Goal: Task Accomplishment & Management: Use online tool/utility

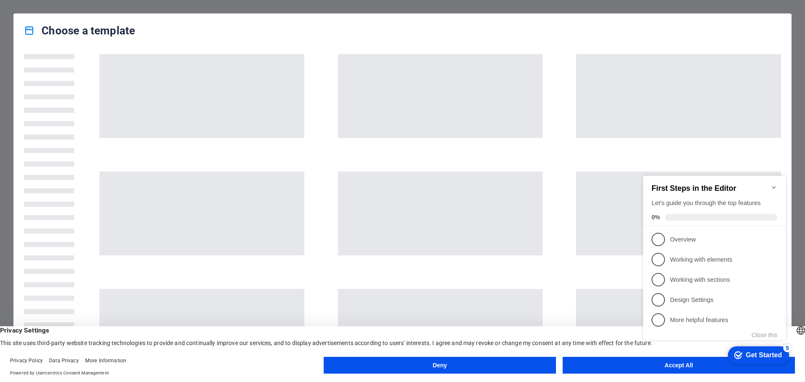
click at [775, 186] on icon "Minimize checklist" at bounding box center [774, 187] width 4 height 3
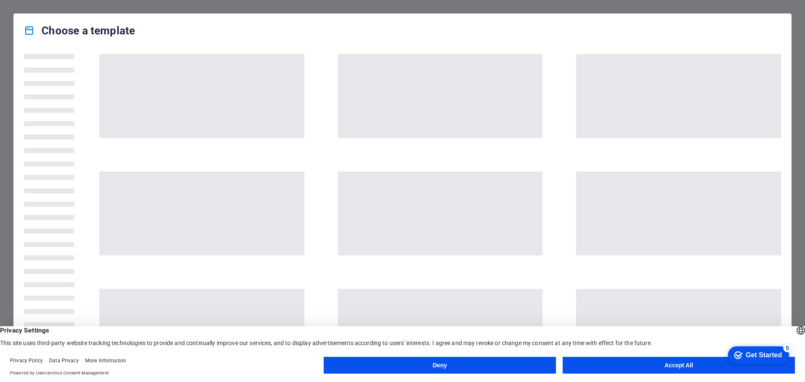
click at [618, 368] on button "Accept All" at bounding box center [679, 365] width 232 height 17
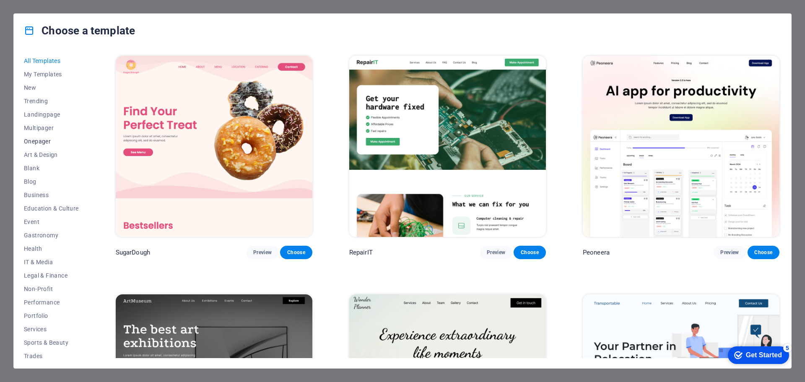
click at [44, 140] on span "Onepager" at bounding box center [51, 141] width 55 height 7
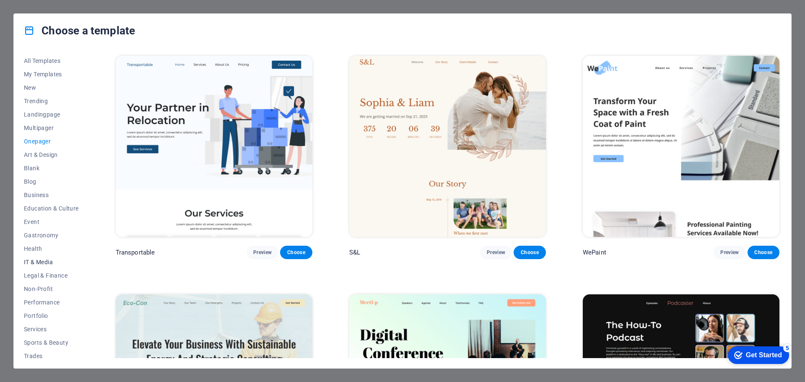
click at [44, 260] on span "IT & Media" at bounding box center [51, 262] width 55 height 7
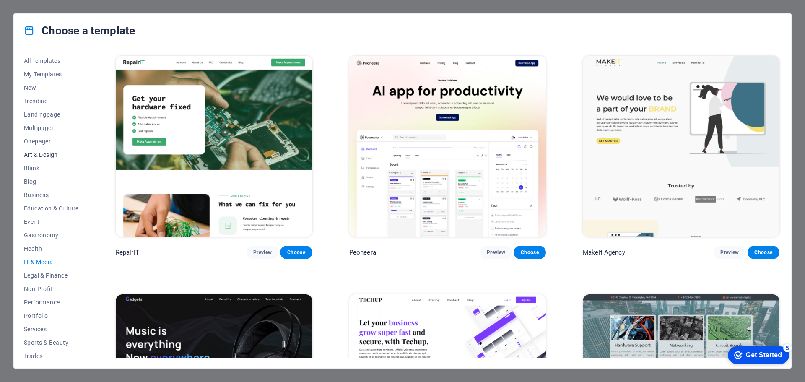
click at [42, 155] on span "Art & Design" at bounding box center [51, 154] width 55 height 7
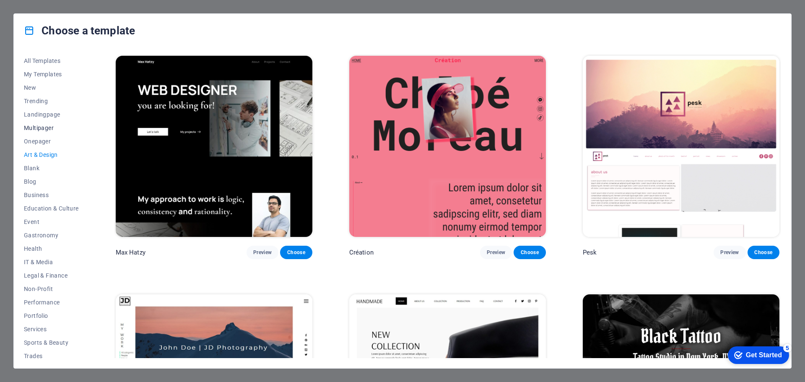
click at [35, 127] on span "Multipager" at bounding box center [51, 128] width 55 height 7
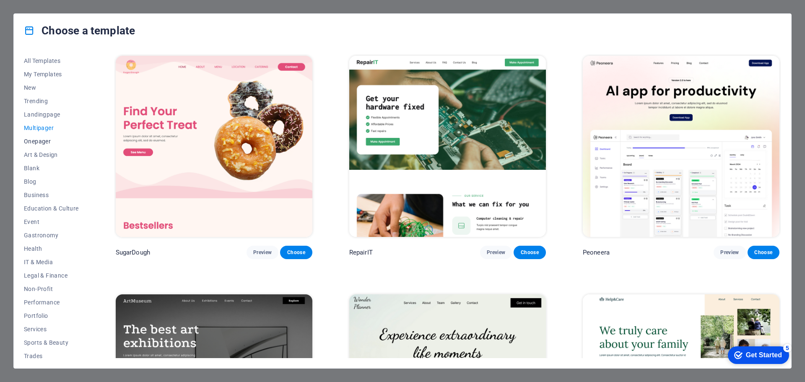
click at [36, 140] on span "Onepager" at bounding box center [51, 141] width 55 height 7
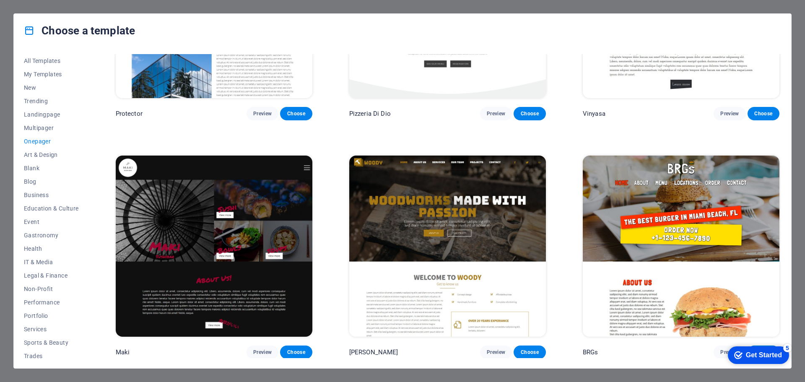
scroll to position [2054, 0]
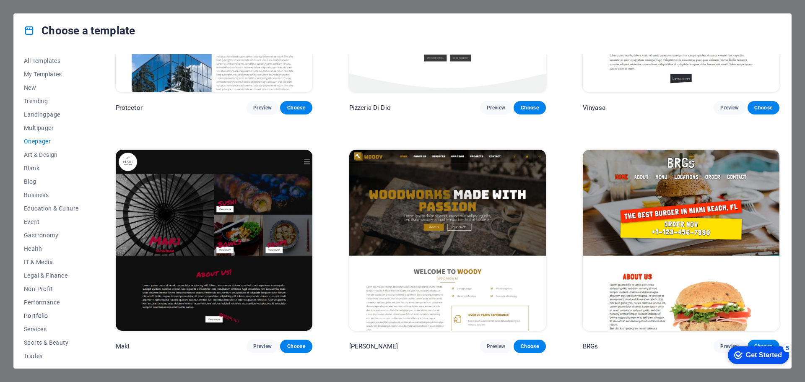
click at [36, 313] on span "Portfolio" at bounding box center [51, 315] width 55 height 7
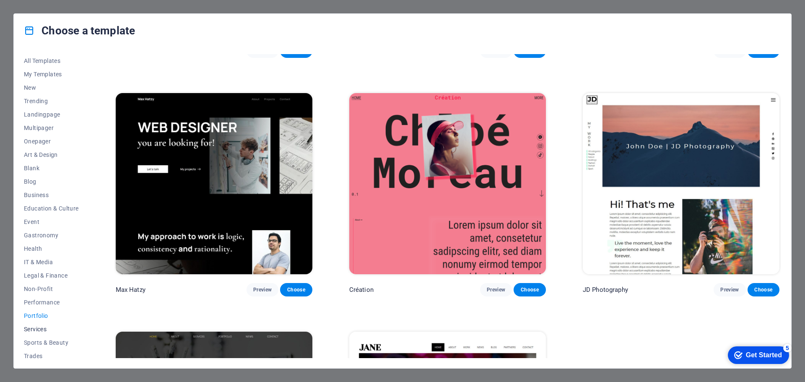
click at [38, 330] on span "Services" at bounding box center [51, 329] width 55 height 7
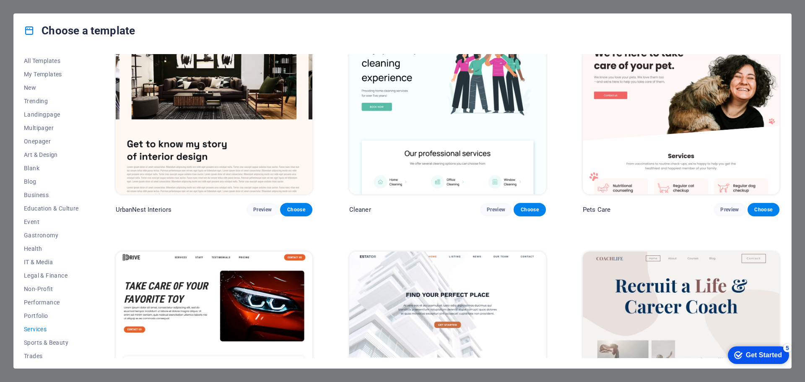
scroll to position [161, 0]
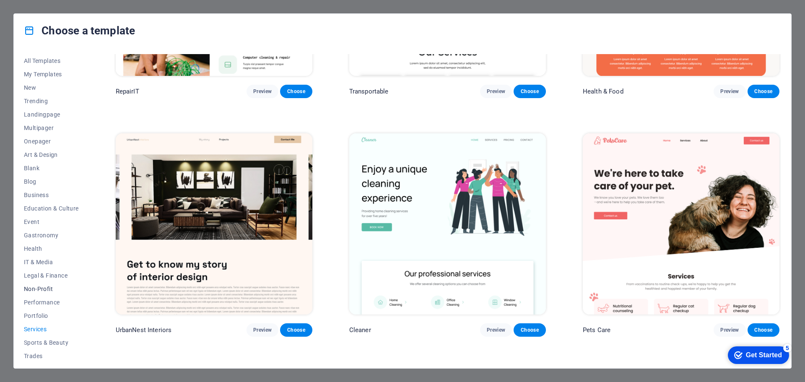
click at [41, 287] on span "Non-Profit" at bounding box center [51, 289] width 55 height 7
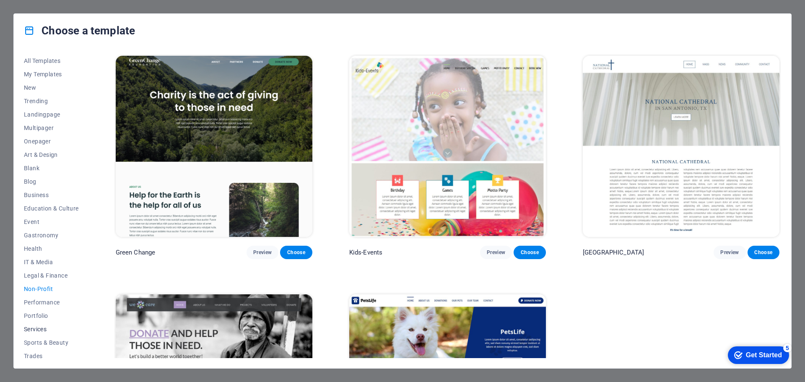
click at [39, 330] on span "Services" at bounding box center [51, 329] width 55 height 7
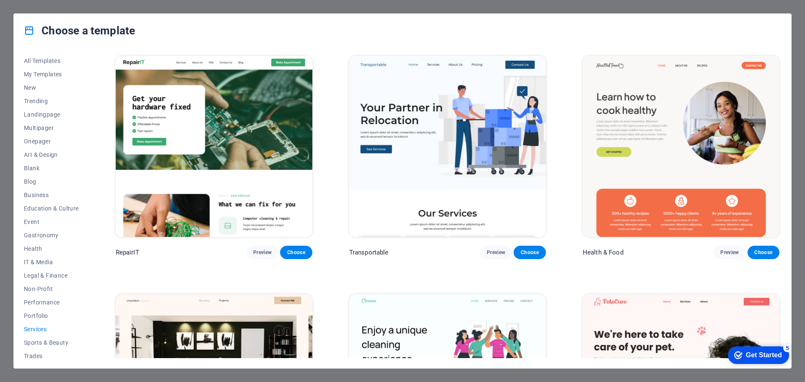
click at [0, 84] on div "Choose a template All Templates My Templates New Trending Landingpage Multipage…" at bounding box center [402, 191] width 805 height 382
click at [4, 83] on div "Choose a template All Templates My Templates New Trending Landingpage Multipage…" at bounding box center [402, 191] width 805 height 382
click at [40, 99] on span "Trending" at bounding box center [51, 101] width 55 height 7
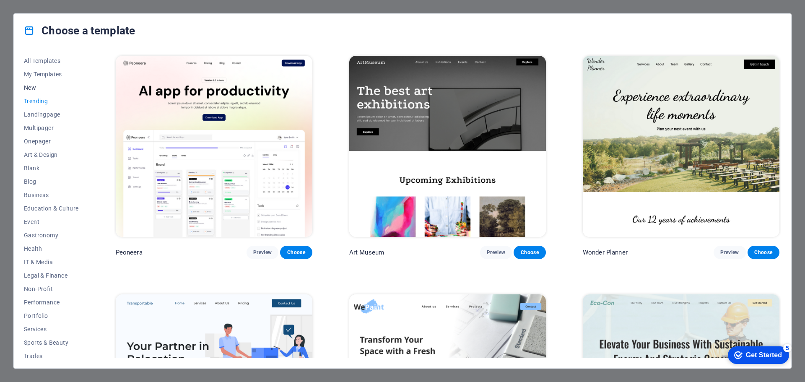
click at [29, 89] on span "New" at bounding box center [51, 87] width 55 height 7
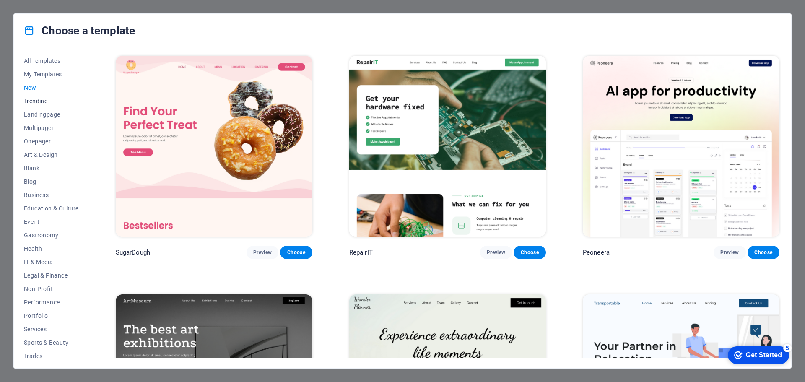
click at [38, 101] on span "Trending" at bounding box center [51, 101] width 55 height 7
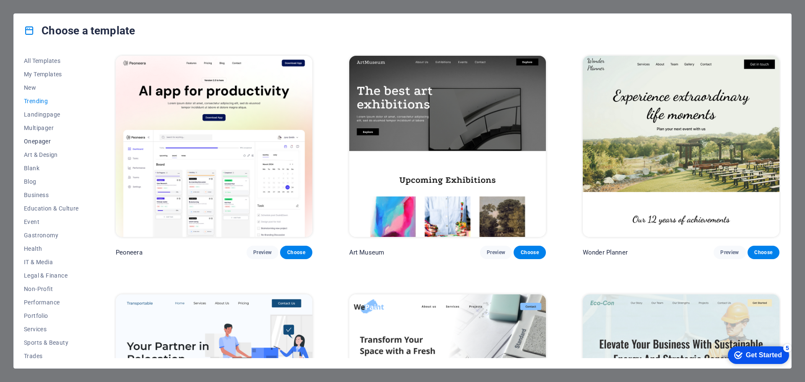
click at [39, 141] on span "Onepager" at bounding box center [51, 141] width 55 height 7
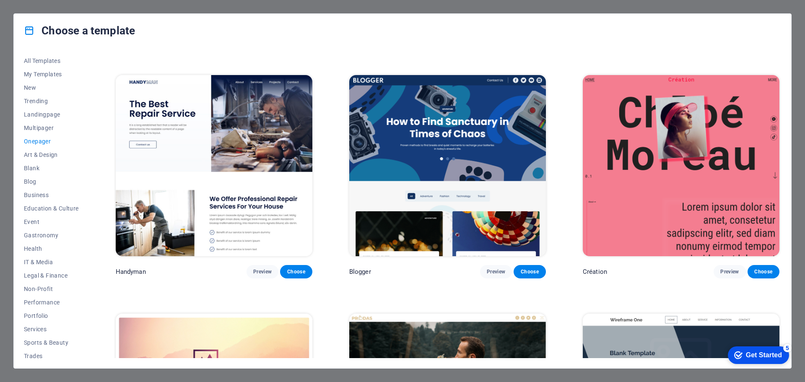
scroll to position [1342, 0]
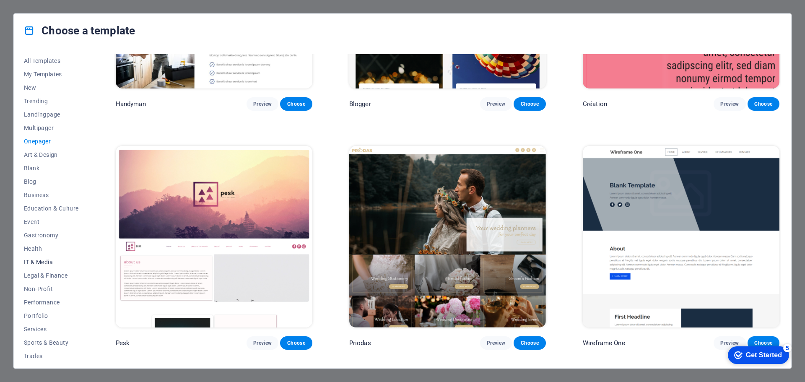
click at [42, 260] on span "IT & Media" at bounding box center [51, 262] width 55 height 7
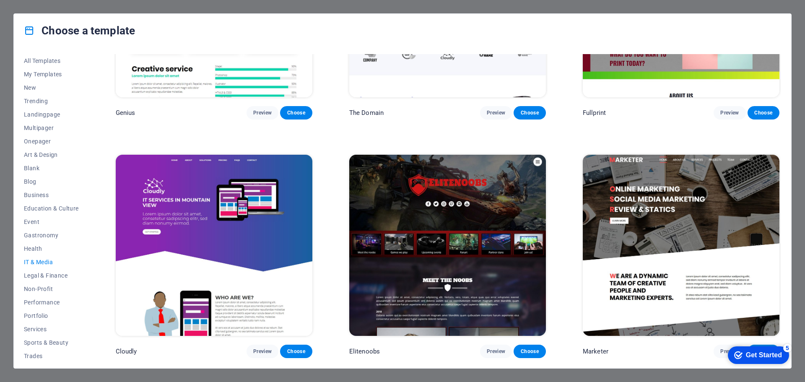
scroll to position [613, 0]
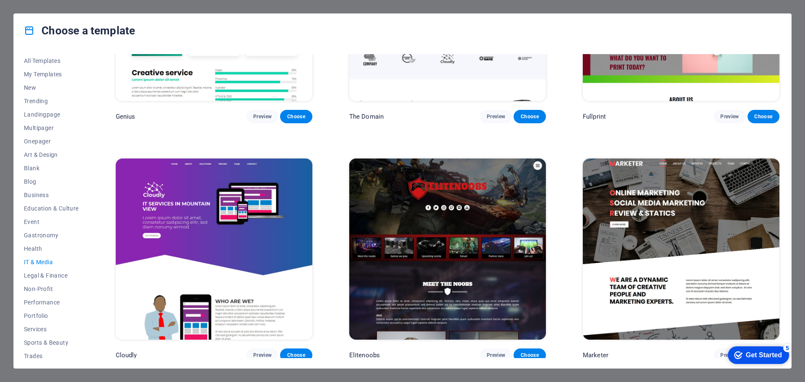
click at [41, 260] on span "IT & Media" at bounding box center [51, 262] width 55 height 7
click at [42, 274] on span "Legal & Finance" at bounding box center [51, 275] width 55 height 7
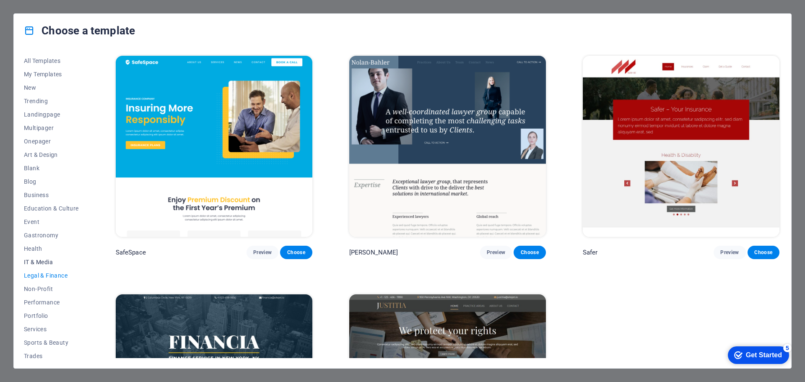
click at [40, 262] on span "IT & Media" at bounding box center [51, 262] width 55 height 7
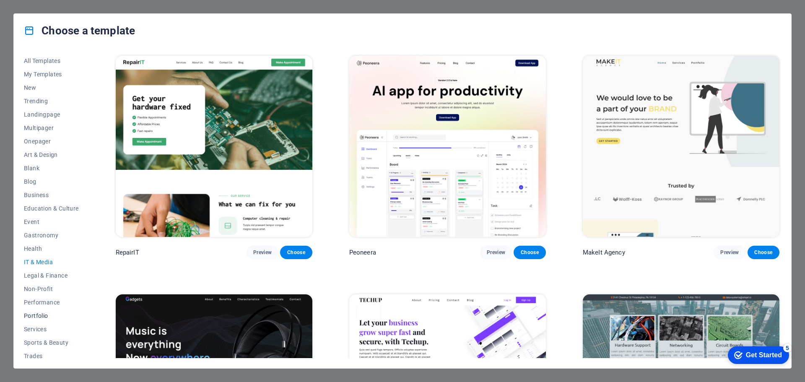
click at [39, 314] on span "Portfolio" at bounding box center [51, 315] width 55 height 7
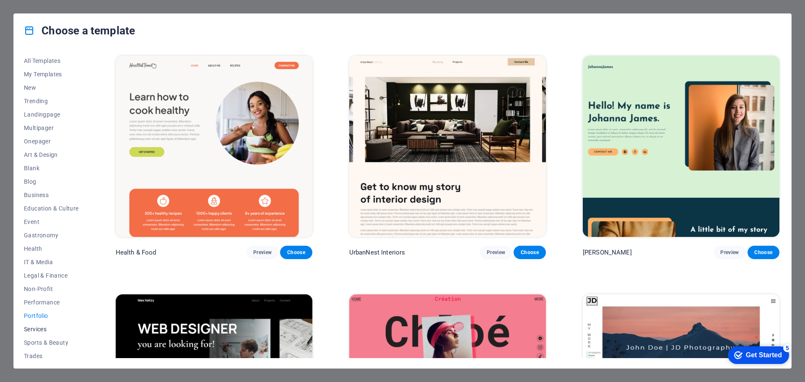
click at [38, 328] on span "Services" at bounding box center [51, 329] width 55 height 7
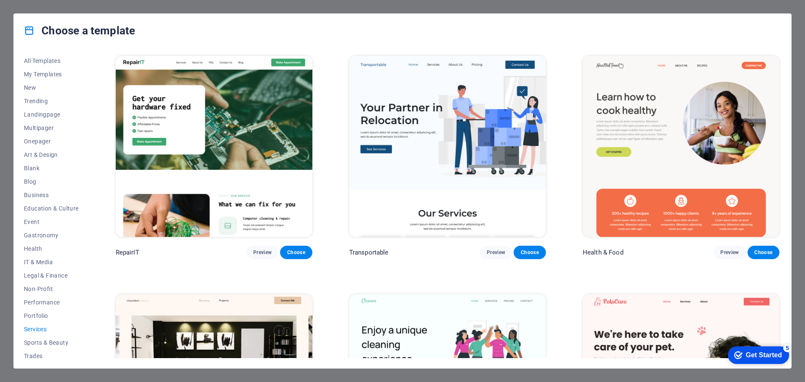
click at [197, 127] on img at bounding box center [214, 146] width 197 height 181
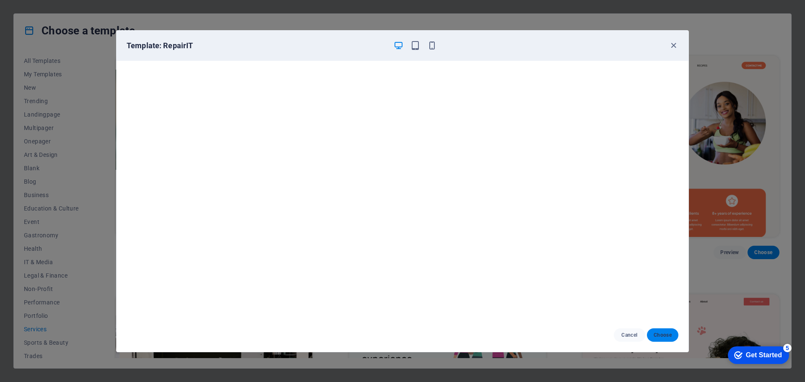
click at [663, 337] on span "Choose" at bounding box center [663, 335] width 18 height 7
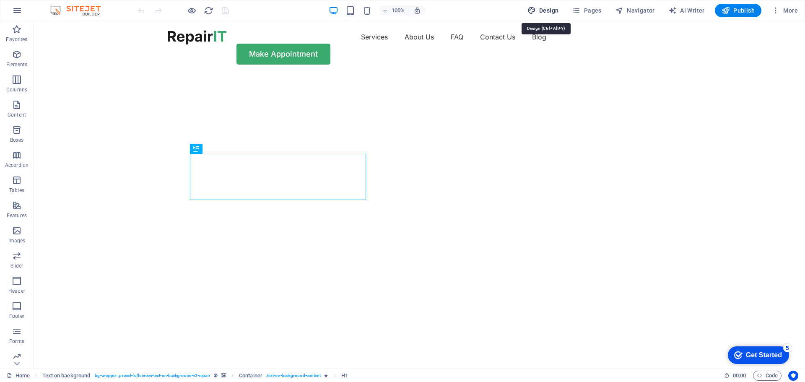
select select "px"
select select "400"
select select "px"
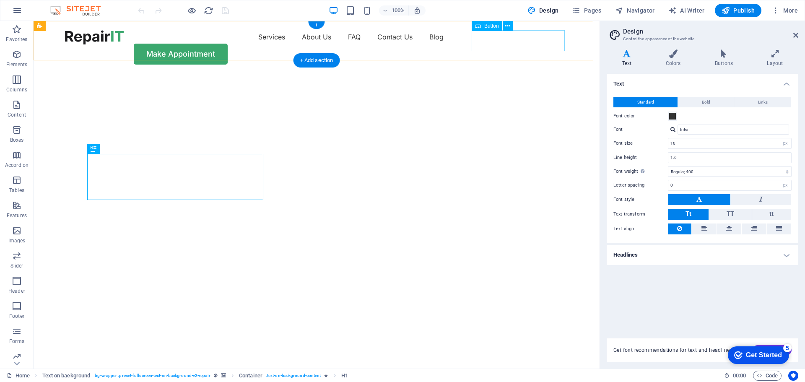
click at [523, 44] on div "Make Appointment" at bounding box center [316, 54] width 503 height 21
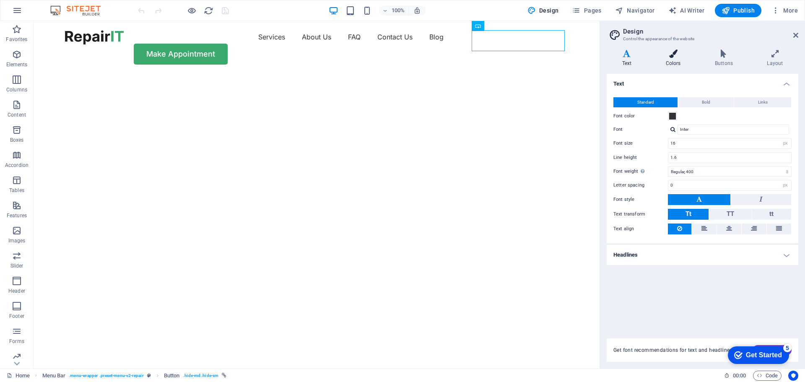
click at [675, 54] on icon at bounding box center [673, 53] width 46 height 8
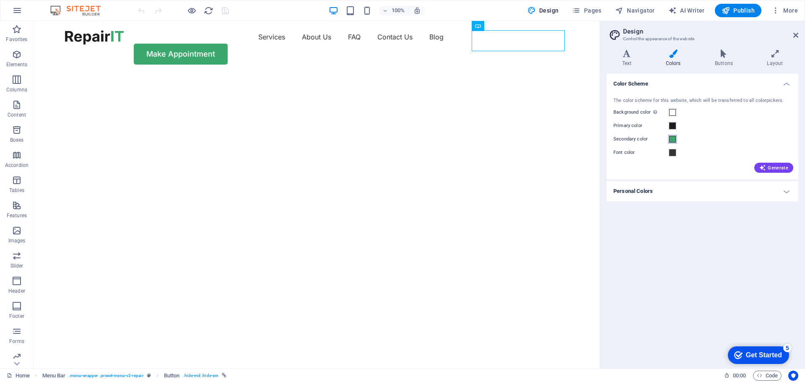
click at [673, 140] on span at bounding box center [672, 139] width 7 height 7
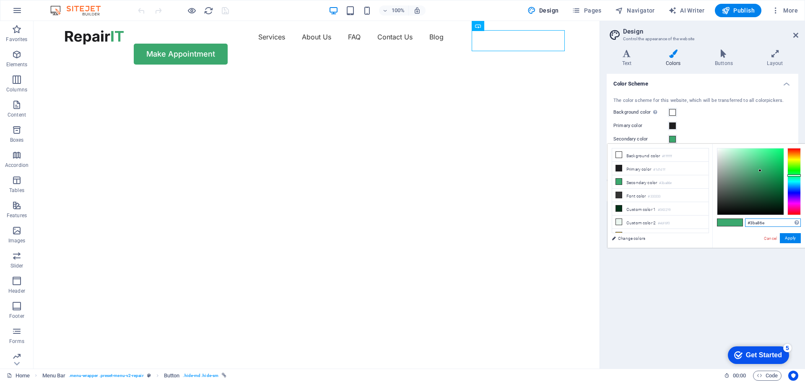
drag, startPoint x: 771, startPoint y: 222, endPoint x: 751, endPoint y: 223, distance: 20.6
type input "#b11c1c"
click at [787, 237] on button "Apply" at bounding box center [790, 238] width 21 height 10
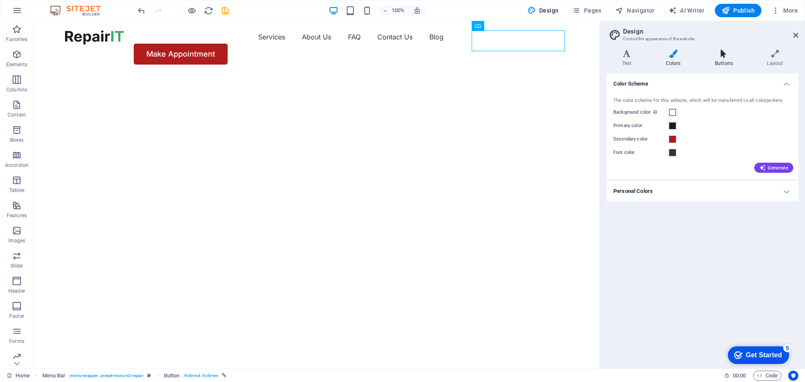
click at [722, 57] on icon at bounding box center [723, 53] width 49 height 8
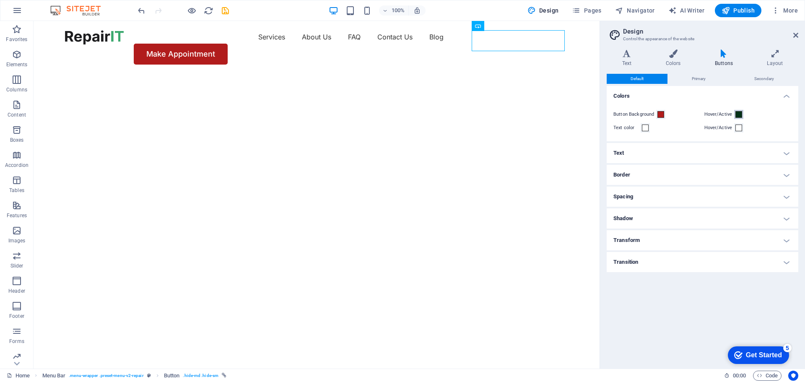
click at [738, 115] on span at bounding box center [738, 114] width 7 height 7
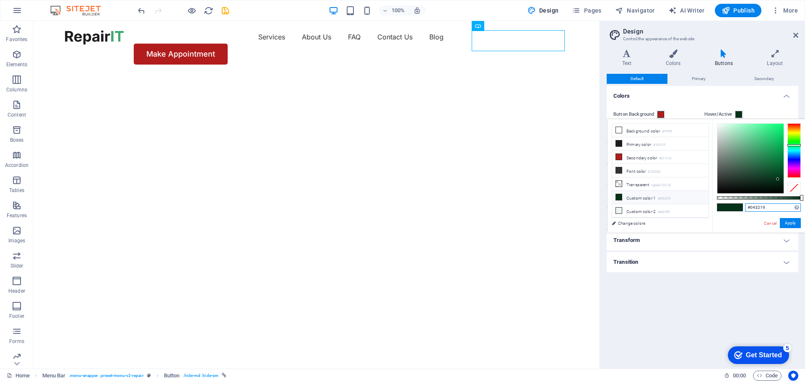
drag, startPoint x: 772, startPoint y: 210, endPoint x: 750, endPoint y: 208, distance: 22.3
click at [750, 208] on input "#043219" at bounding box center [773, 207] width 56 height 8
type input "#333333"
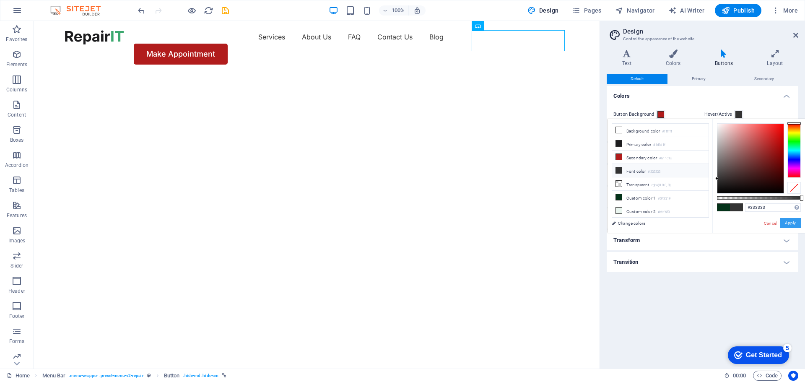
click at [792, 223] on button "Apply" at bounding box center [790, 223] width 21 height 10
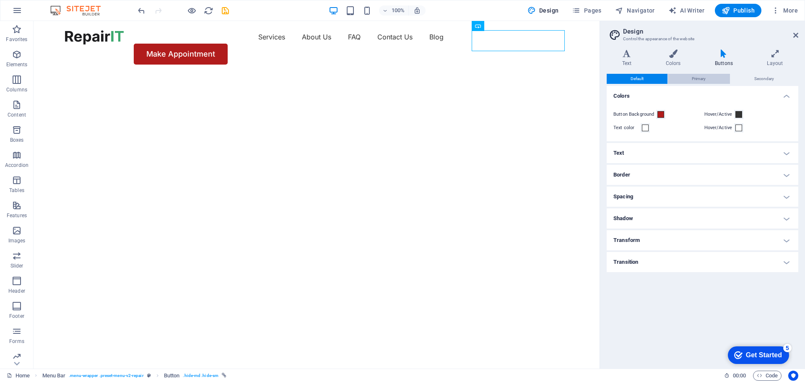
click at [702, 77] on span "Primary" at bounding box center [699, 79] width 14 height 10
click at [771, 79] on span "Secondary" at bounding box center [764, 79] width 20 height 10
click at [762, 60] on h4 "Layout" at bounding box center [775, 58] width 47 height 18
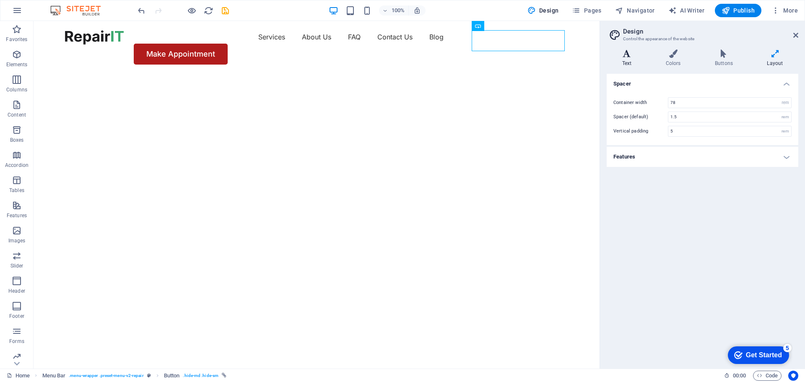
click at [626, 55] on icon at bounding box center [627, 53] width 40 height 8
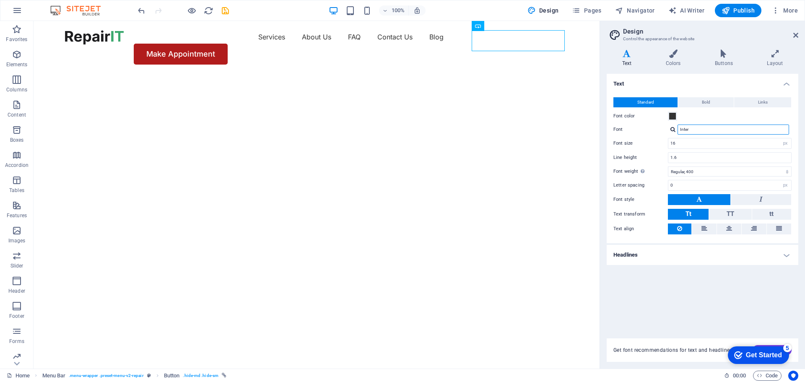
click at [707, 130] on input "Inter" at bounding box center [734, 130] width 112 height 10
type input "popp"
click at [707, 139] on div "Manage fonts →" at bounding box center [735, 140] width 111 height 9
select select "popularity"
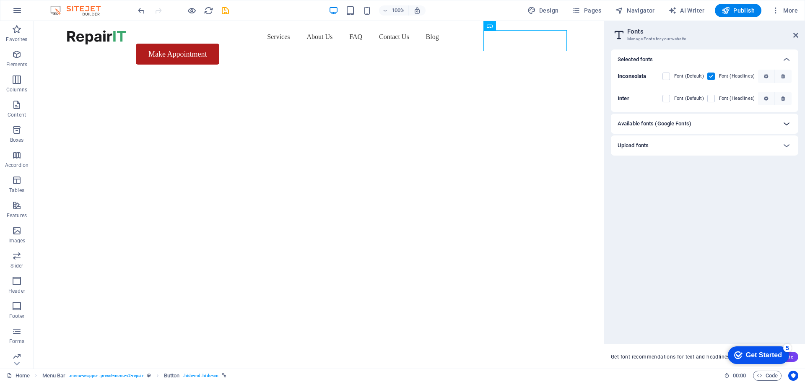
click at [789, 124] on icon at bounding box center [787, 124] width 10 height 10
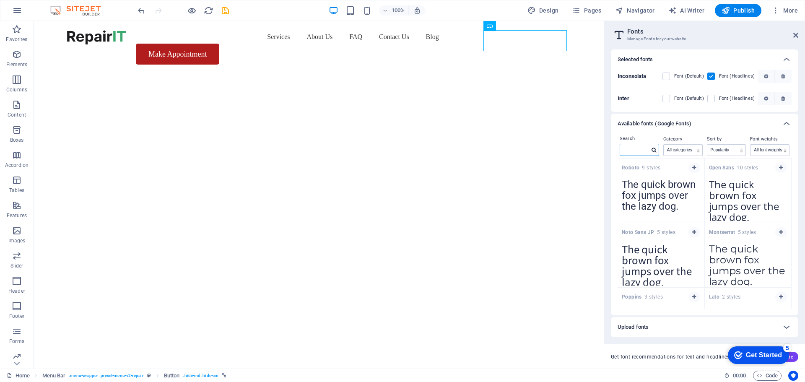
click at [635, 151] on input "text" at bounding box center [634, 149] width 29 height 11
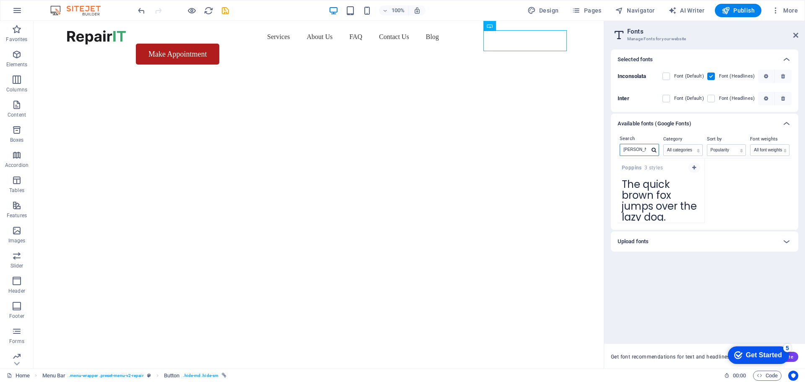
type input "popp"
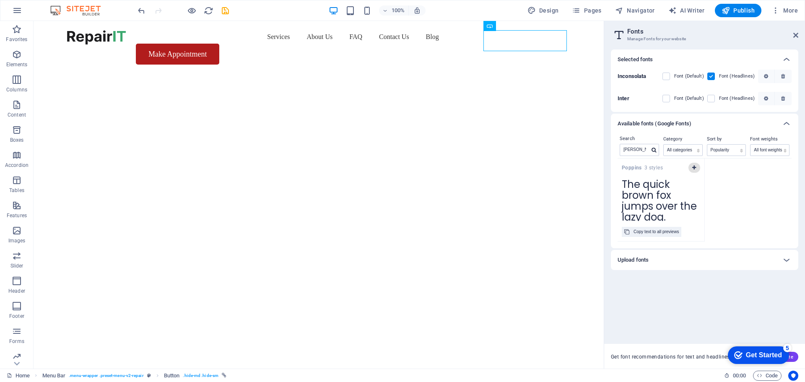
click at [693, 167] on icon "button" at bounding box center [694, 167] width 4 height 5
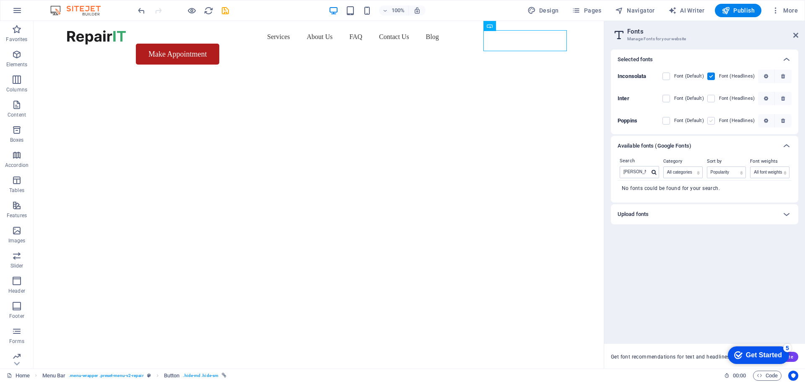
click at [712, 122] on label at bounding box center [711, 121] width 8 height 8
click at [0, 0] on input "checkbox" at bounding box center [0, 0] width 0 height 0
click at [666, 120] on label at bounding box center [666, 121] width 8 height 8
click at [0, 0] on input "checkbox" at bounding box center [0, 0] width 0 height 0
click at [795, 34] on icon at bounding box center [795, 35] width 5 height 7
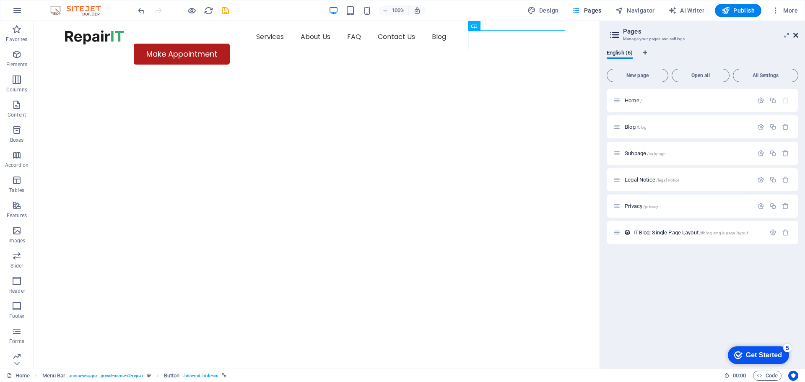
click at [797, 33] on icon at bounding box center [795, 35] width 5 height 7
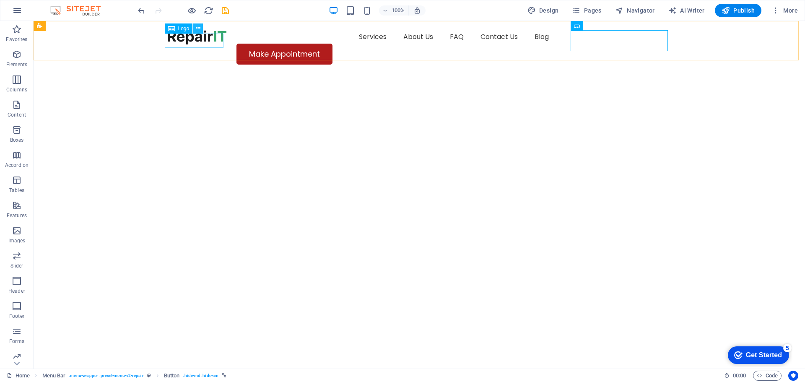
click at [198, 29] on icon at bounding box center [198, 28] width 5 height 9
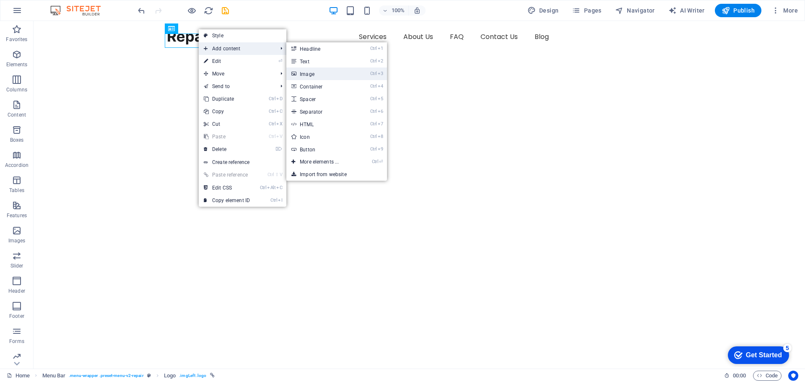
click at [308, 72] on link "Ctrl 3 Image" at bounding box center [320, 74] width 69 height 13
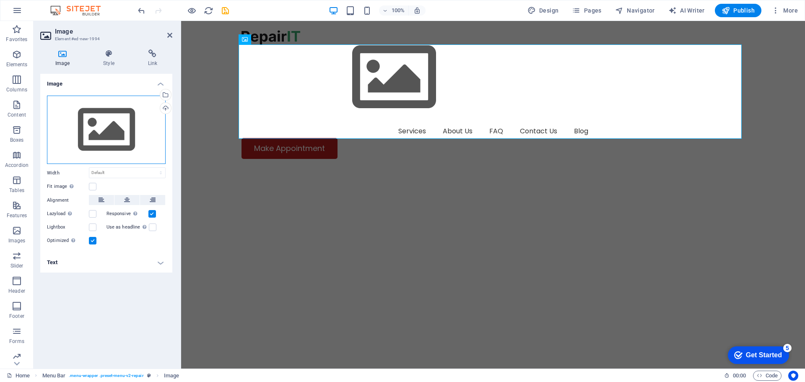
click at [112, 140] on div "Drag files here, click to choose files or select files from Files or our free s…" at bounding box center [106, 130] width 119 height 69
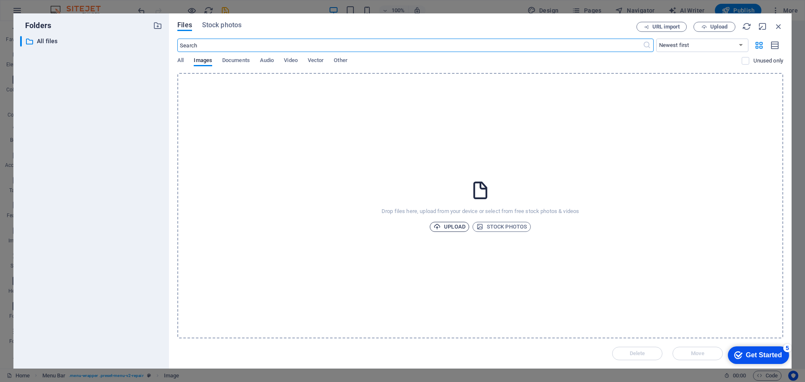
click at [447, 226] on span "Upload" at bounding box center [450, 227] width 32 height 10
click at [452, 224] on span "Upload" at bounding box center [450, 227] width 32 height 10
click at [778, 24] on icon "button" at bounding box center [778, 26] width 9 height 9
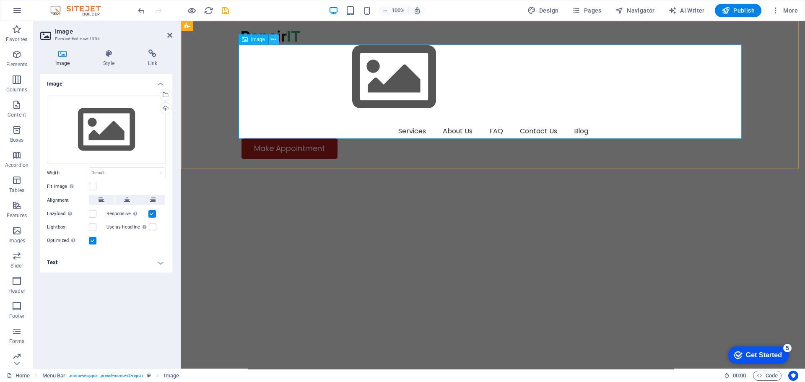
click at [272, 41] on icon at bounding box center [273, 39] width 5 height 9
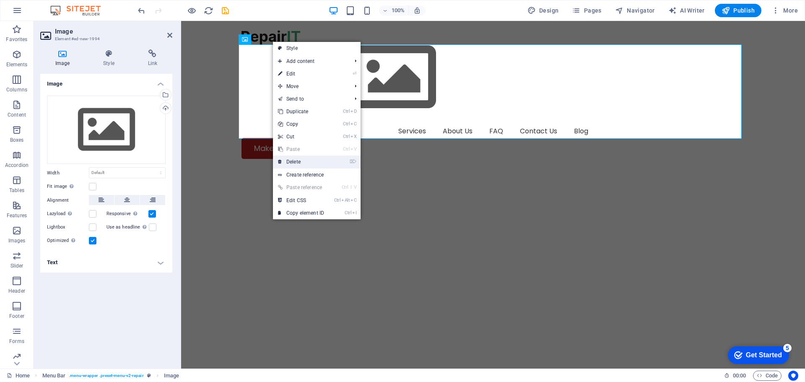
click at [304, 161] on link "⌦ Delete" at bounding box center [301, 162] width 56 height 13
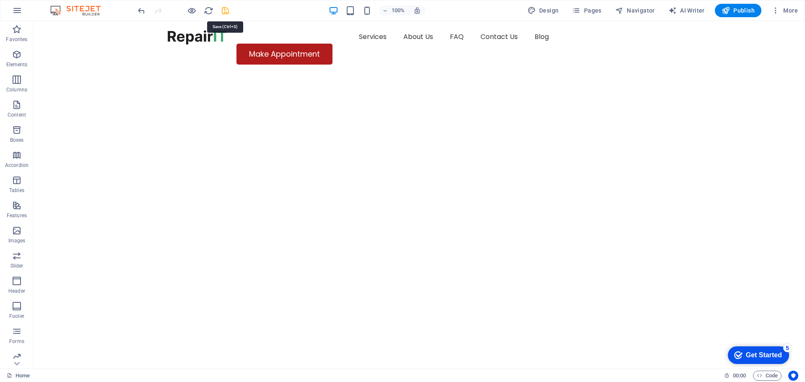
click at [170, 29] on icon at bounding box center [171, 28] width 7 height 10
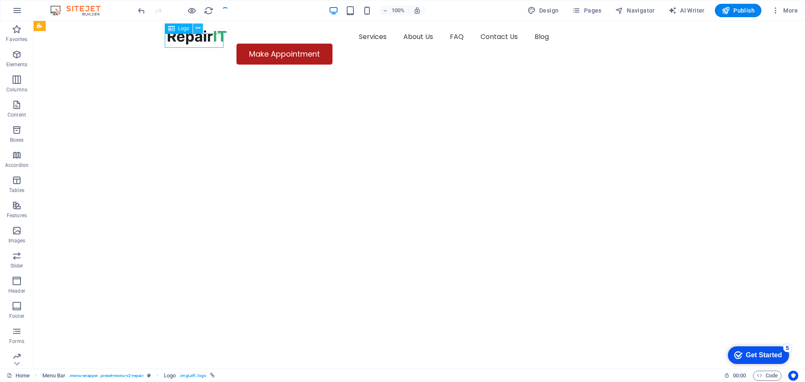
click at [197, 29] on icon at bounding box center [198, 28] width 5 height 9
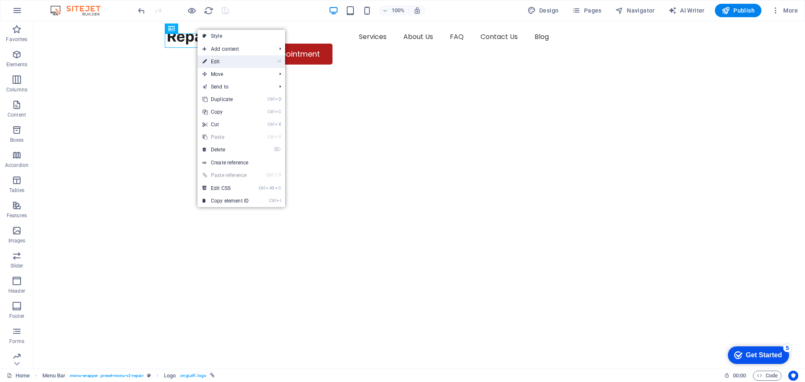
click at [205, 60] on icon at bounding box center [205, 61] width 4 height 13
select select "px"
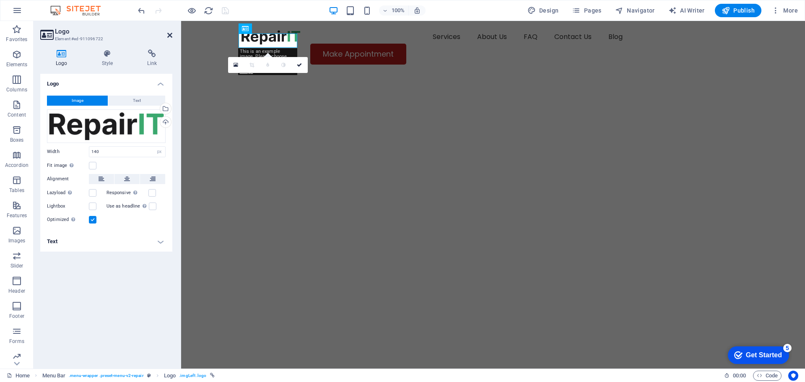
click at [169, 32] on icon at bounding box center [169, 35] width 5 height 7
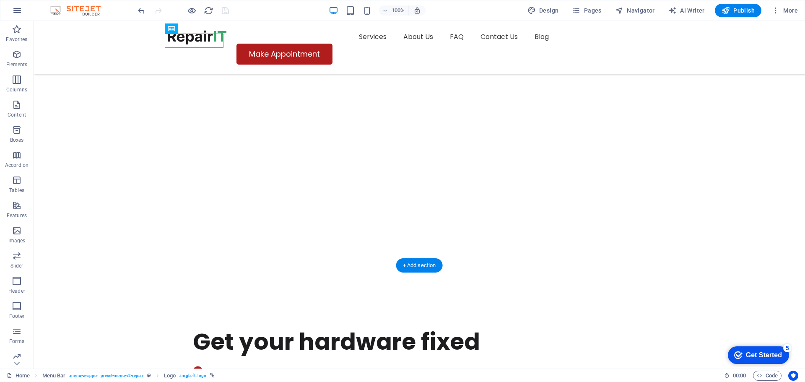
scroll to position [42, 0]
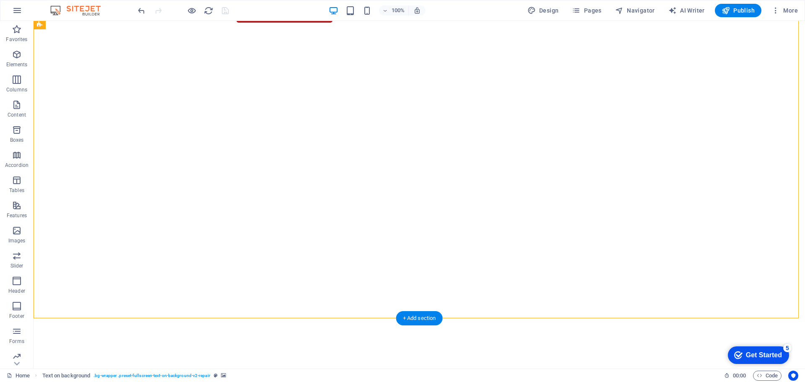
scroll to position [0, 0]
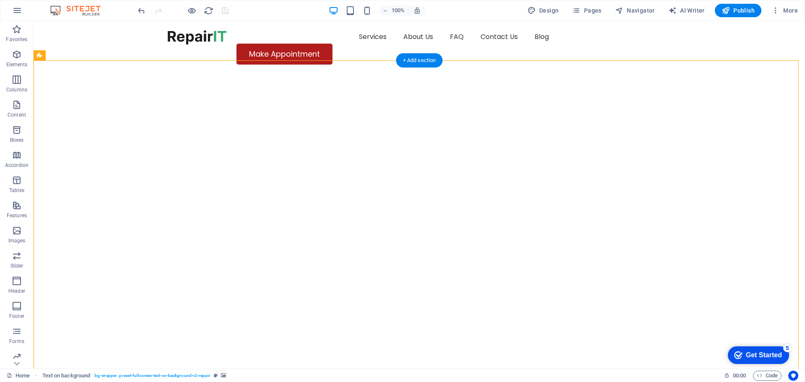
select select "vh"
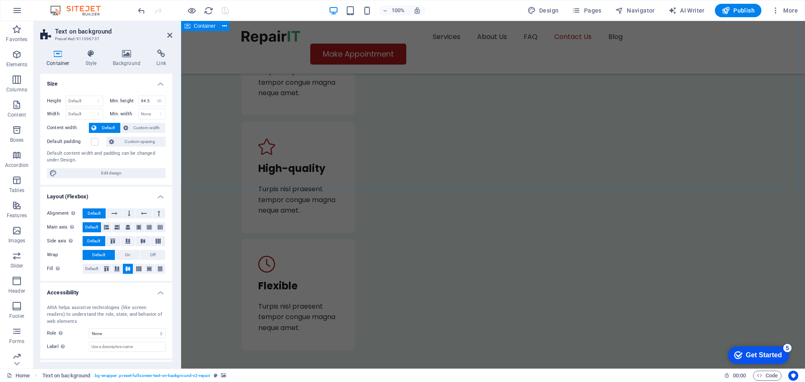
scroll to position [2869, 0]
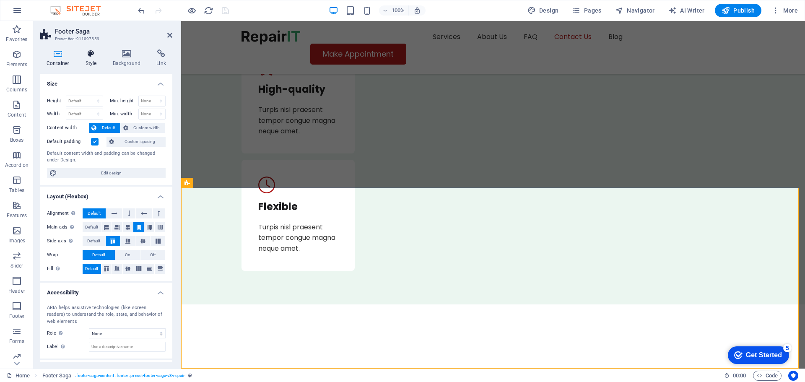
click at [93, 62] on h4 "Style" at bounding box center [92, 58] width 27 height 18
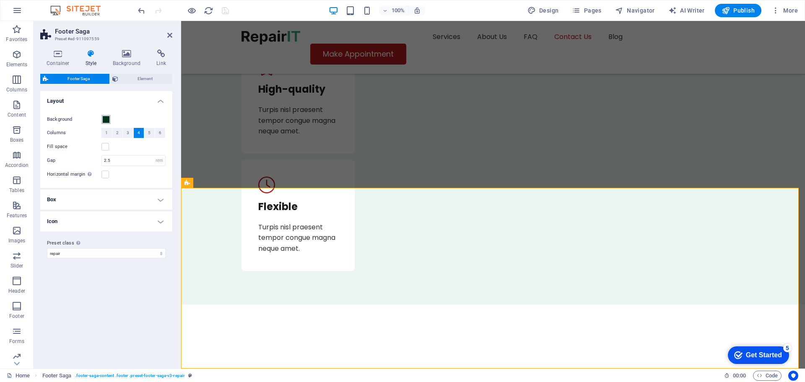
click at [105, 118] on span at bounding box center [106, 119] width 7 height 7
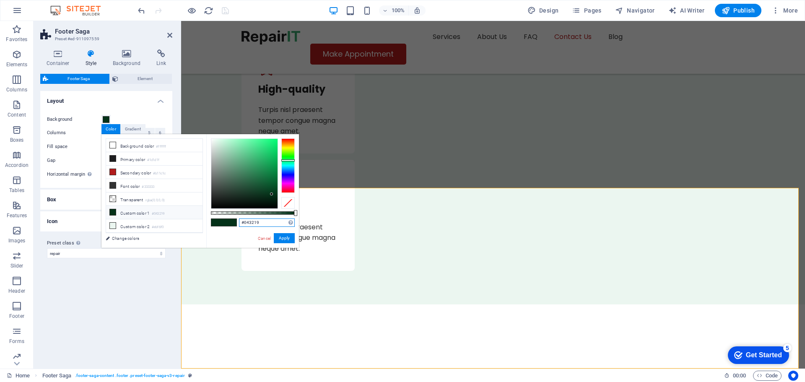
click at [257, 220] on input "#043219" at bounding box center [267, 222] width 56 height 8
click at [261, 223] on input "#33333" at bounding box center [267, 222] width 56 height 8
type input "#333333"
click at [291, 239] on button "Apply" at bounding box center [284, 238] width 21 height 10
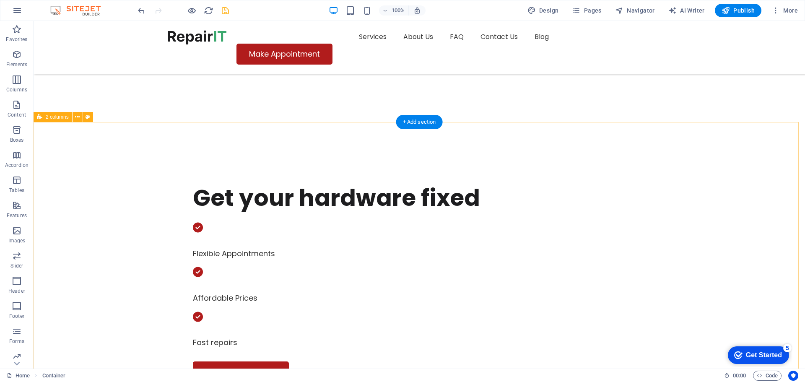
scroll to position [0, 0]
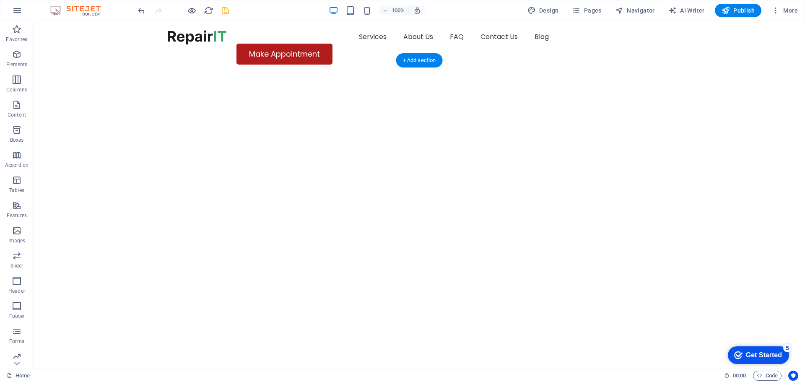
click at [494, 74] on img "1/2" at bounding box center [416, 74] width 765 height 0
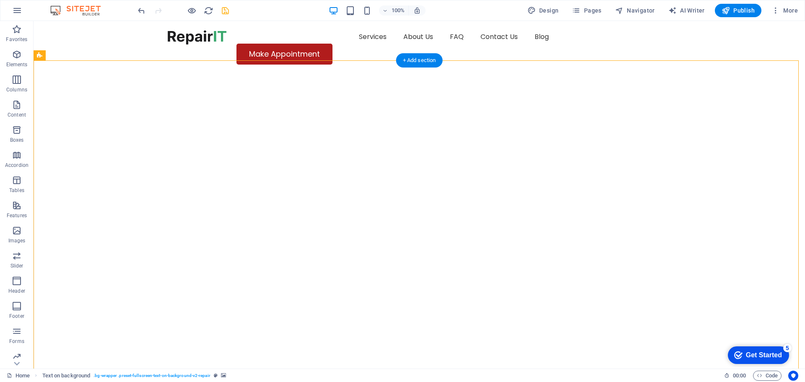
click at [494, 74] on img "1/2" at bounding box center [416, 74] width 765 height 0
select select "vh"
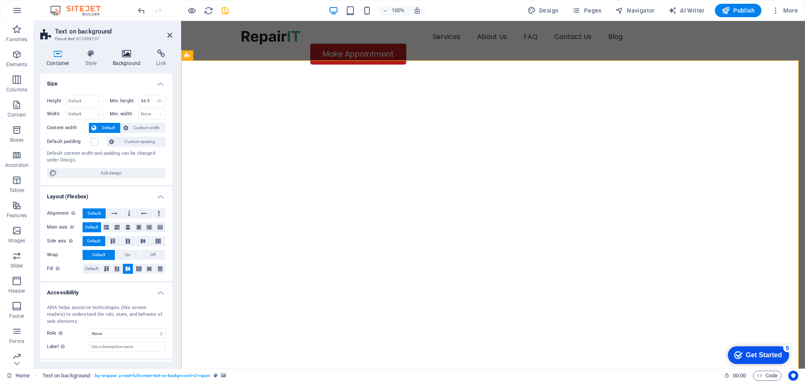
click at [125, 52] on icon at bounding box center [126, 53] width 41 height 8
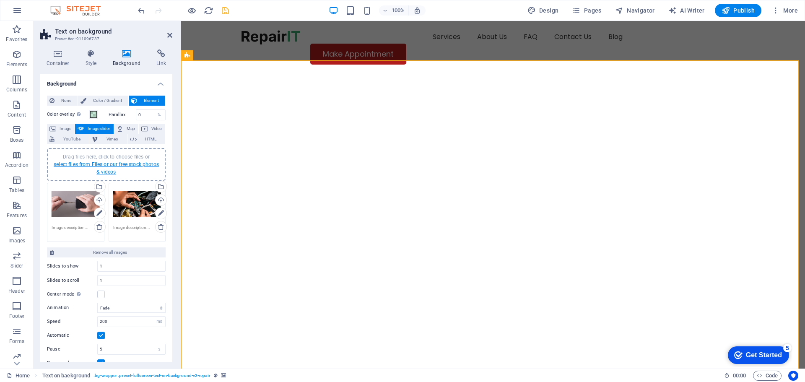
click at [106, 164] on link "select files from Files or our free stock photos & videos" at bounding box center [106, 167] width 105 height 13
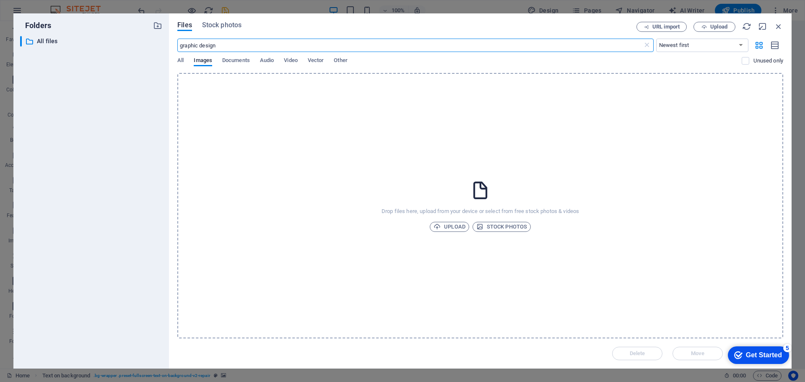
type input "graphic design"
click at [213, 24] on span "Stock photos" at bounding box center [221, 25] width 39 height 10
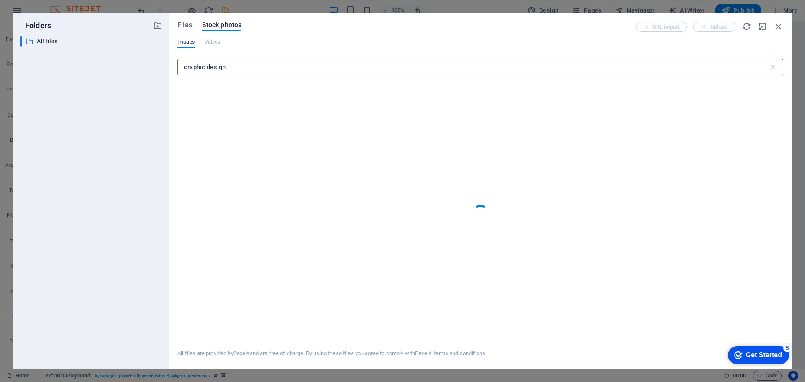
type input "graphic design"
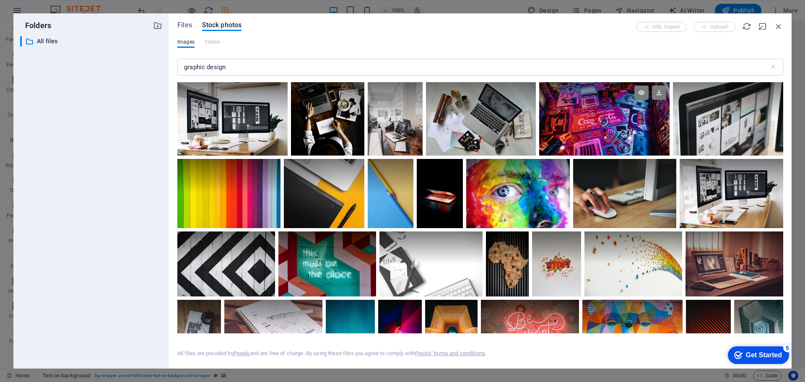
click at [599, 137] on div at bounding box center [604, 118] width 130 height 73
click at [660, 88] on icon at bounding box center [659, 93] width 14 height 14
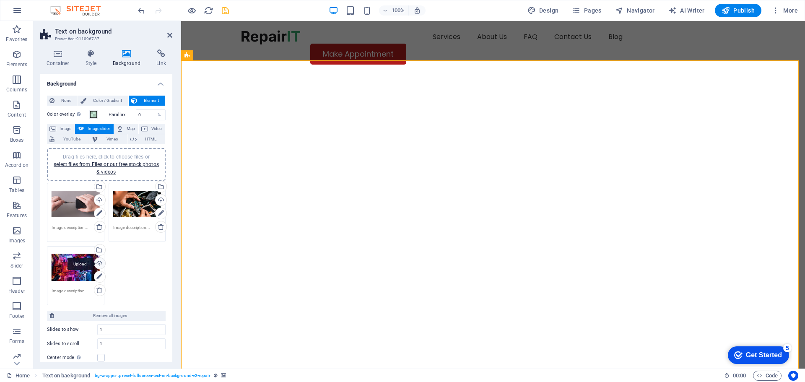
click at [98, 265] on div "Upload" at bounding box center [99, 264] width 13 height 13
click at [66, 276] on div "Drag files here, click to choose files or select files from Files or our free s…" at bounding box center [76, 268] width 48 height 34
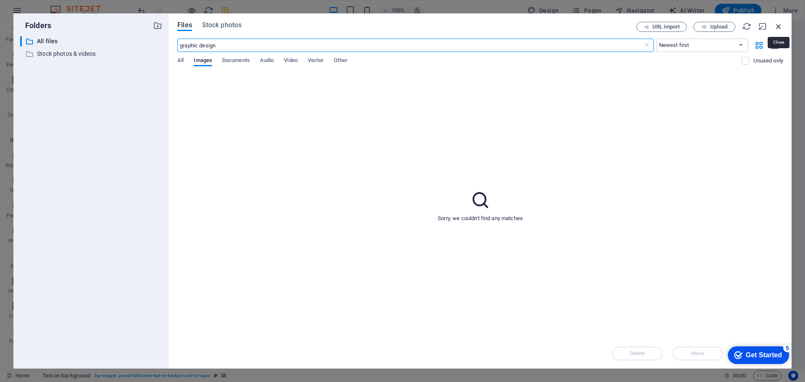
click at [779, 26] on icon "button" at bounding box center [778, 26] width 9 height 9
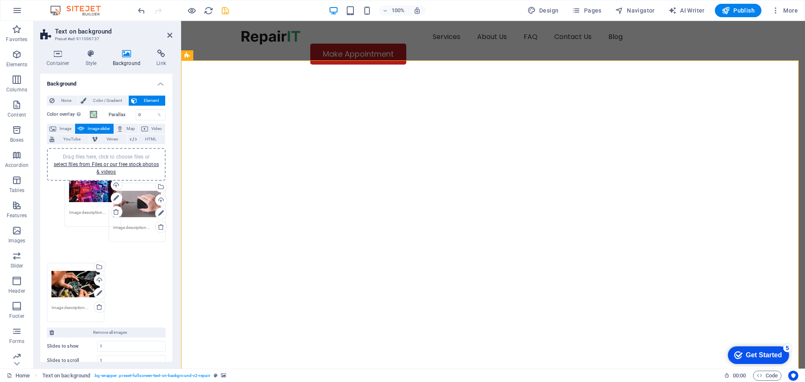
drag, startPoint x: 58, startPoint y: 266, endPoint x: 62, endPoint y: 193, distance: 73.1
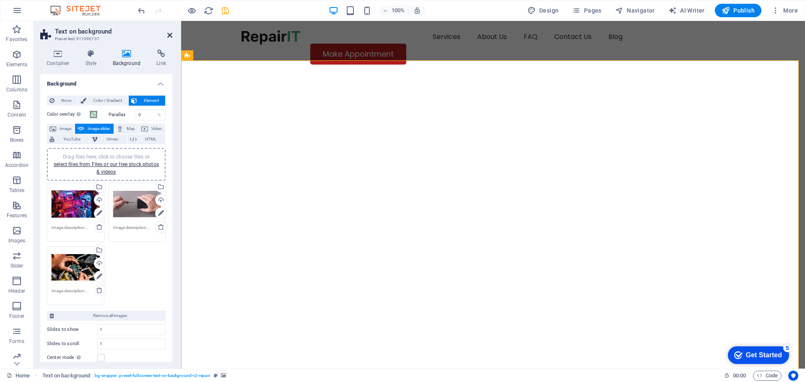
click at [167, 33] on icon at bounding box center [169, 35] width 5 height 7
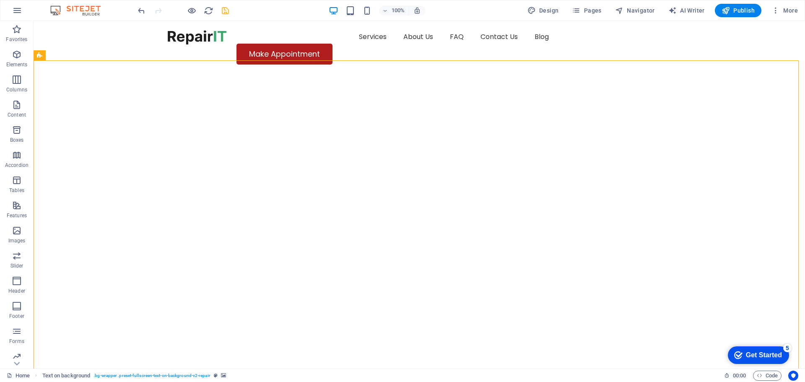
click at [229, 9] on icon "save" at bounding box center [226, 11] width 10 height 10
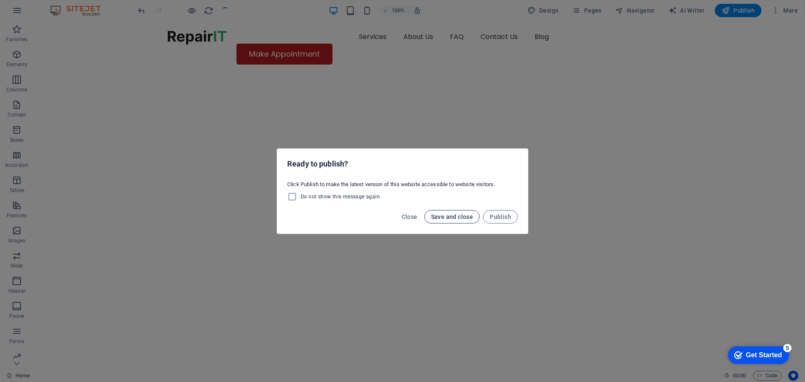
click at [456, 219] on span "Save and close" at bounding box center [452, 216] width 42 height 7
